Goal: Find specific page/section: Find specific page/section

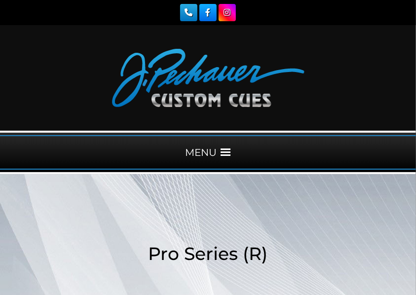
click at [198, 151] on div "MENU" at bounding box center [208, 152] width 416 height 35
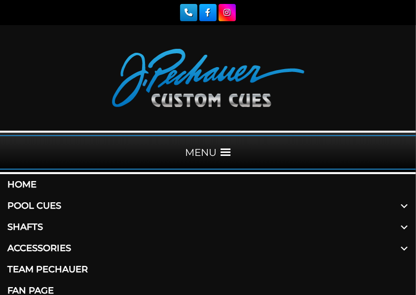
click at [48, 201] on link "Pool Cues" at bounding box center [208, 206] width 416 height 21
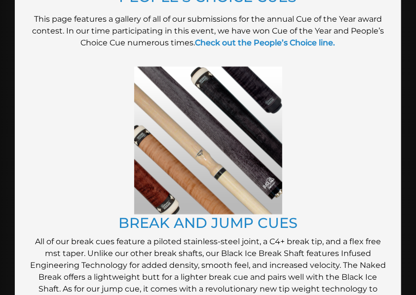
scroll to position [1646, 0]
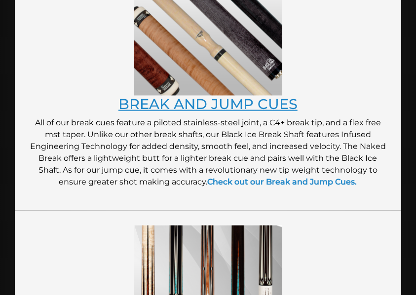
click at [198, 105] on link "BREAK AND JUMP CUES" at bounding box center [208, 103] width 179 height 17
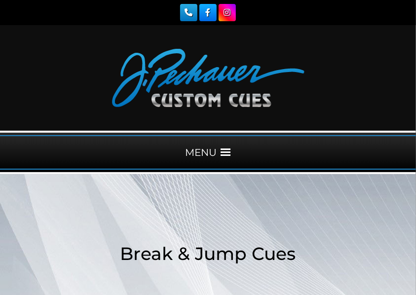
click at [206, 150] on div "MENU" at bounding box center [208, 152] width 416 height 35
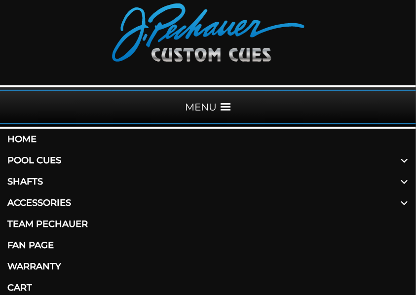
scroll to position [99, 0]
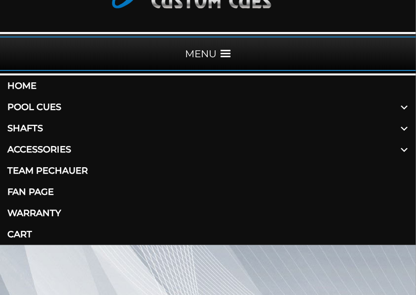
click at [46, 106] on link "Pool Cues" at bounding box center [208, 107] width 416 height 21
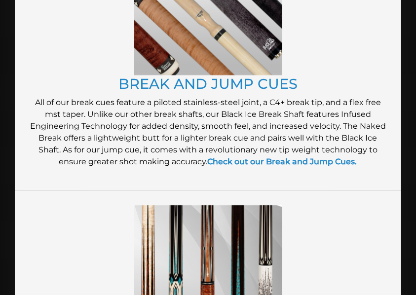
scroll to position [1745, 0]
